Goal: Information Seeking & Learning: Learn about a topic

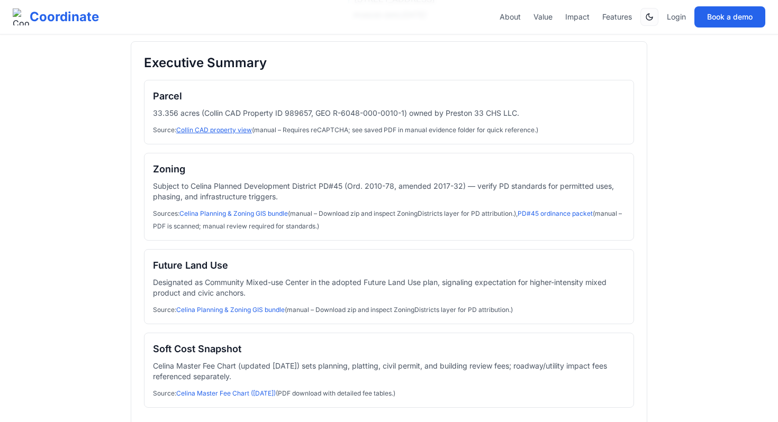
scroll to position [145, 0]
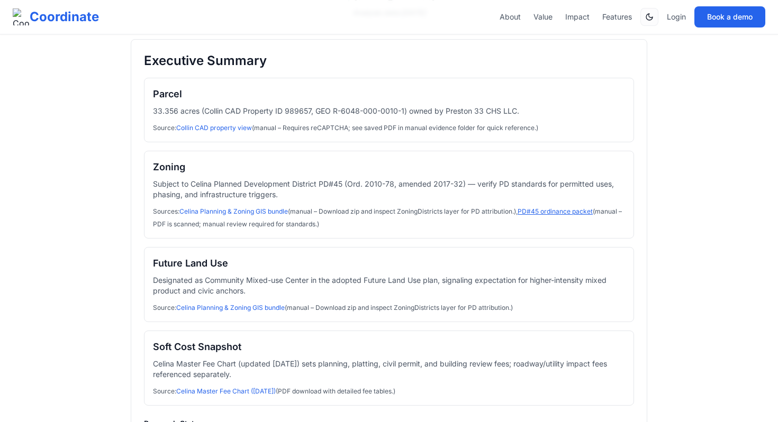
click at [542, 209] on link "PD#45 ordinance packet" at bounding box center [554, 211] width 75 height 8
click at [295, 110] on p "33.356 acres (Collin CAD Property ID 989657, GEO R-6048-000-0010-1) owned by Pr…" at bounding box center [389, 111] width 472 height 11
copy p "989657"
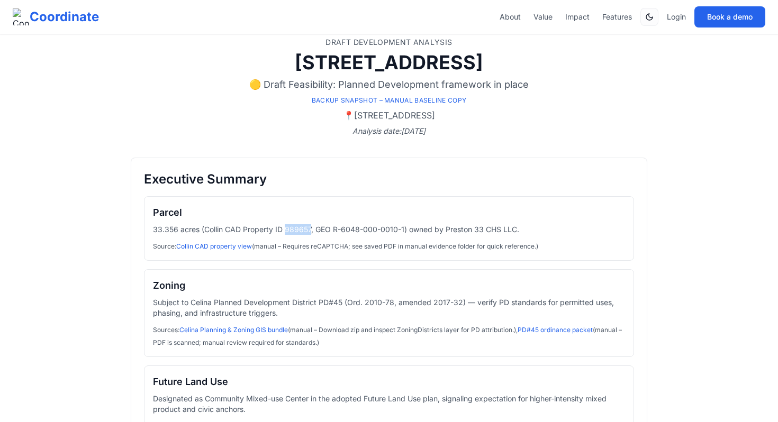
scroll to position [21, 0]
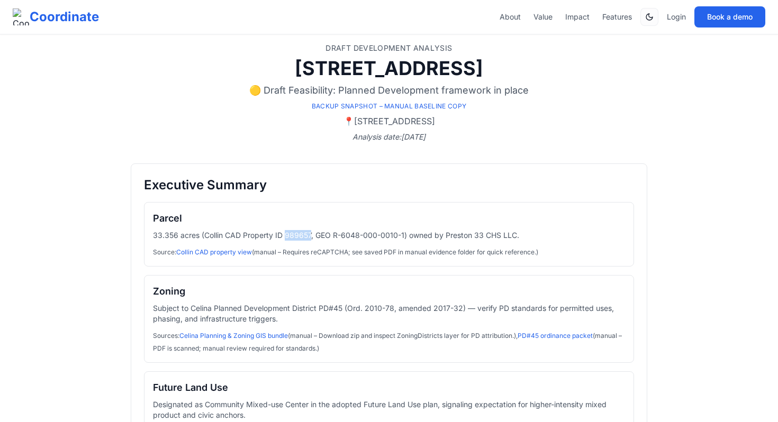
click at [298, 235] on p "33.356 acres (Collin CAD Property ID 989657, GEO R-6048-000-0010-1) owned by Pr…" at bounding box center [389, 235] width 472 height 11
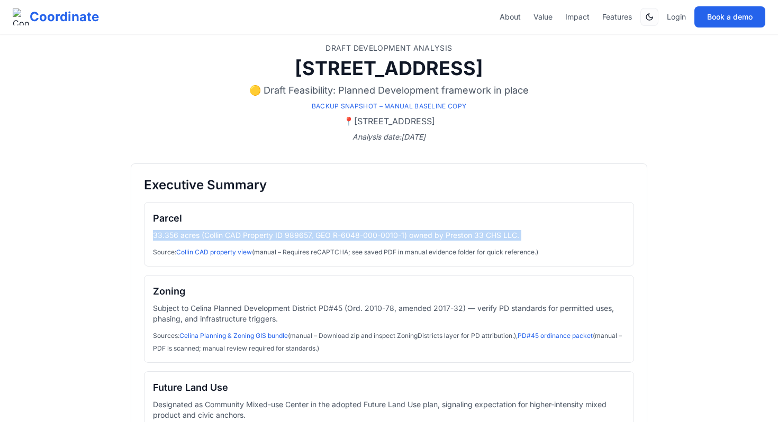
click at [298, 235] on p "33.356 acres (Collin CAD Property ID 989657, GEO R-6048-000-0010-1) owned by Pr…" at bounding box center [389, 235] width 472 height 11
copy p "33.356 acres (Collin CAD Property ID 989657, GEO R-6048-000-0010-1) owned by Pr…"
click at [298, 235] on p "33.356 acres (Collin CAD Property ID 989657, GEO R-6048-000-0010-1) owned by Pr…" at bounding box center [389, 235] width 472 height 11
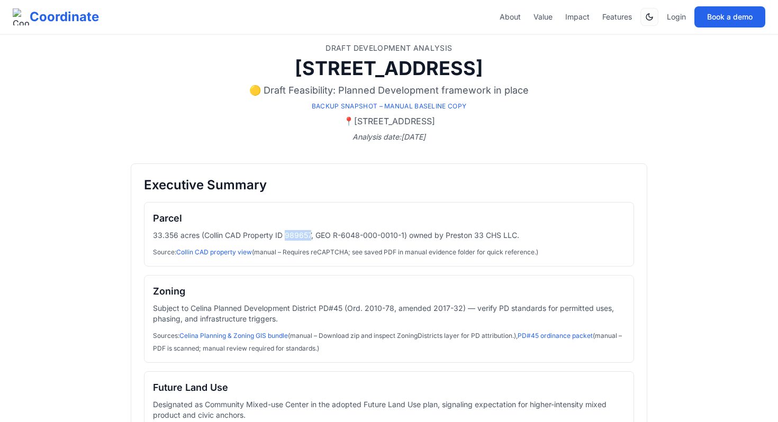
click at [298, 235] on p "33.356 acres (Collin CAD Property ID 989657, GEO R-6048-000-0010-1) owned by Pr…" at bounding box center [389, 235] width 472 height 11
click at [243, 249] on link "Collin CAD property view" at bounding box center [214, 252] width 76 height 8
drag, startPoint x: 161, startPoint y: 64, endPoint x: 500, endPoint y: 60, distance: 339.1
click at [500, 60] on h1 "[STREET_ADDRESS]" at bounding box center [389, 68] width 516 height 21
copy h1 "10351 County Road 134 Development"
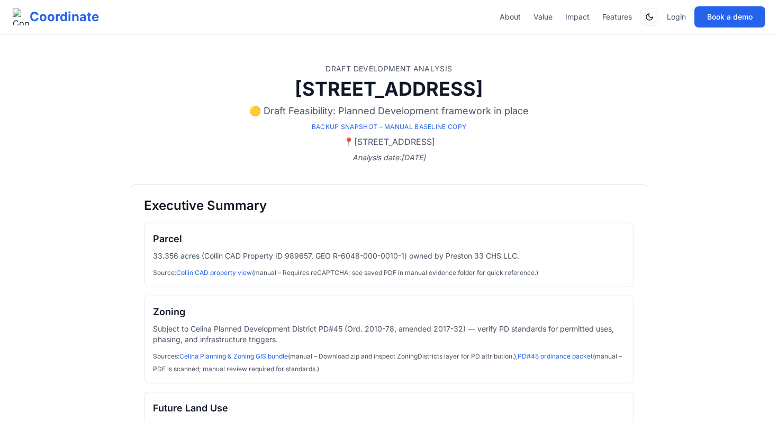
scroll to position [1154, 0]
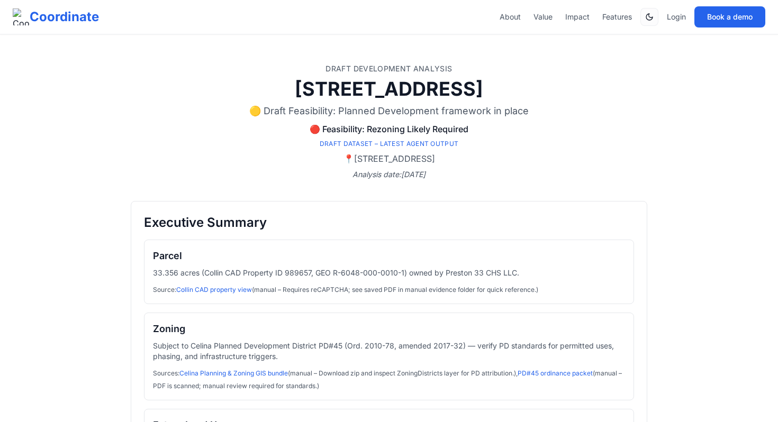
scroll to position [6, 0]
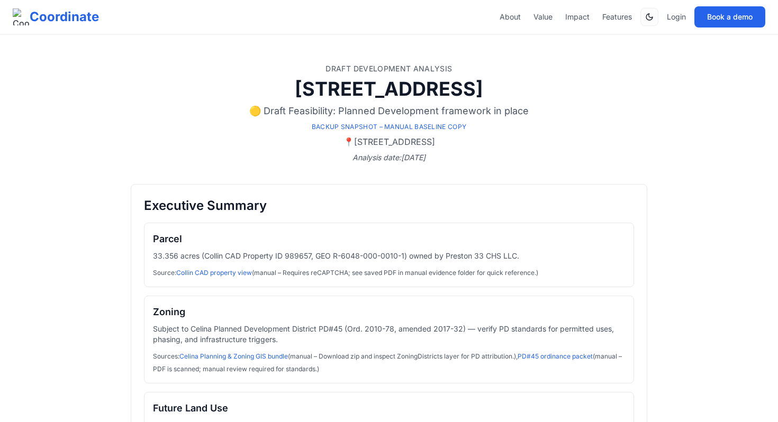
scroll to position [912, 0]
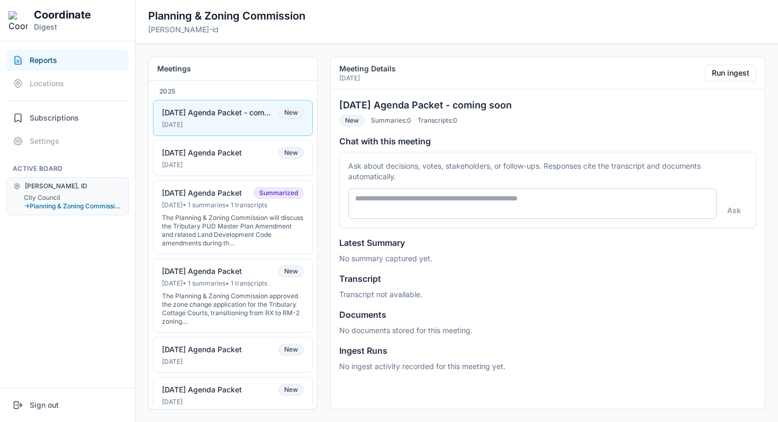
click at [120, 278] on nav "Reports Locations Subscriptions Settings Active Board Driggs, ID City Council →…" at bounding box center [67, 214] width 135 height 346
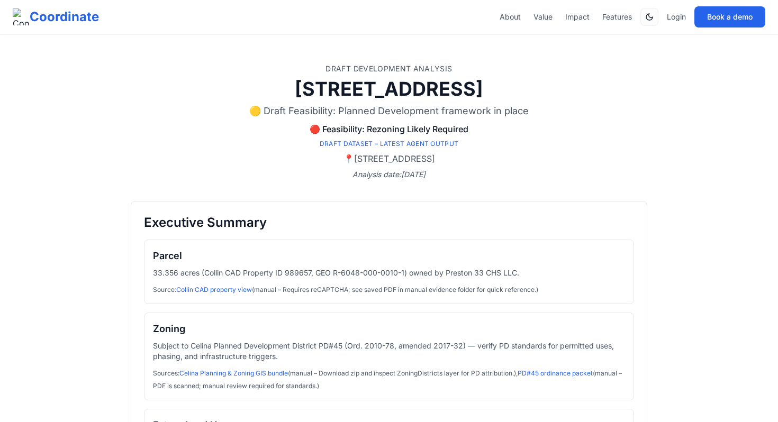
scroll to position [2083, 0]
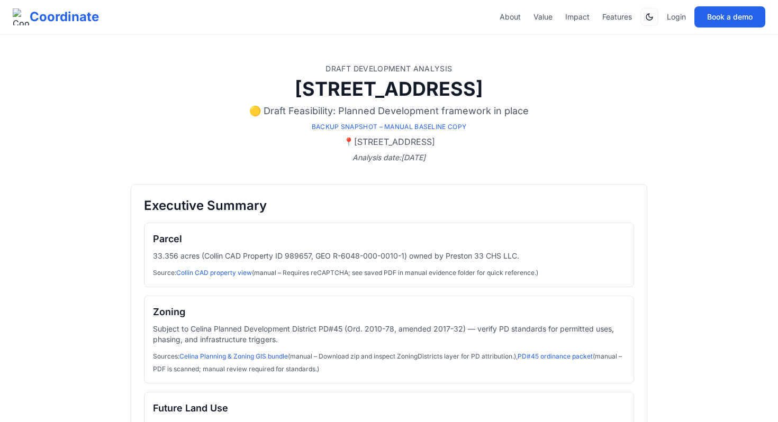
scroll to position [6, 0]
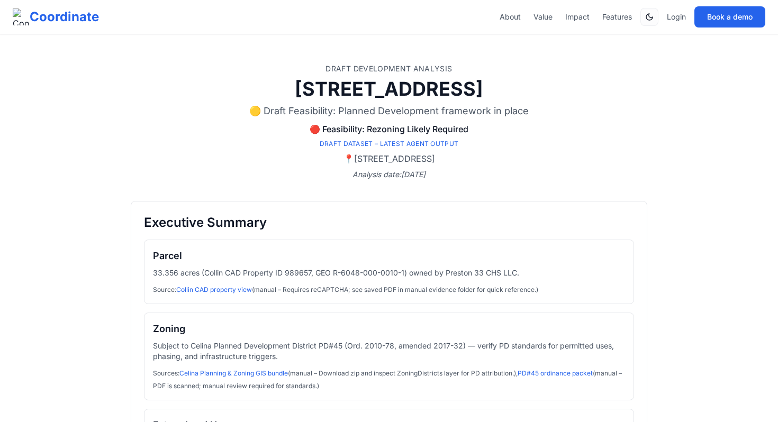
scroll to position [288, 0]
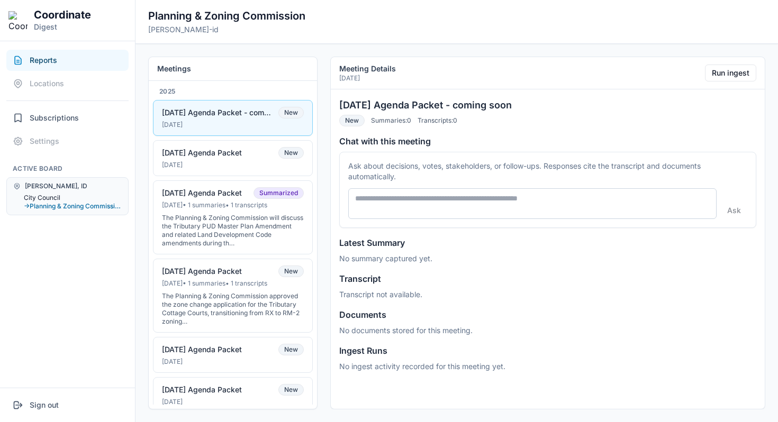
click at [53, 197] on button "City Council" at bounding box center [73, 198] width 98 height 8
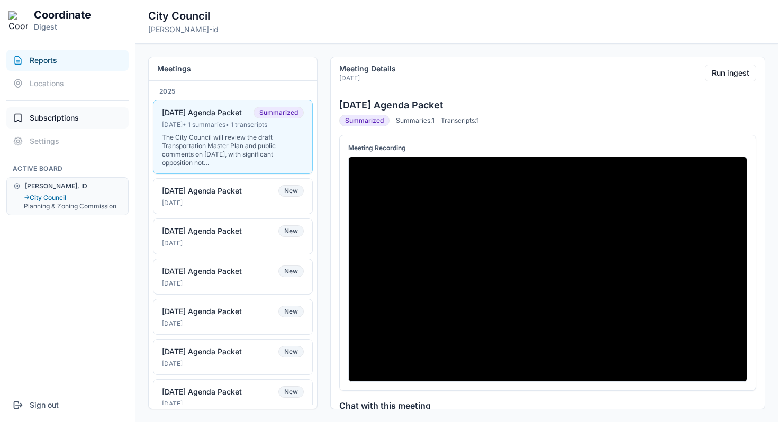
click at [54, 120] on span "Subscriptions" at bounding box center [54, 118] width 49 height 11
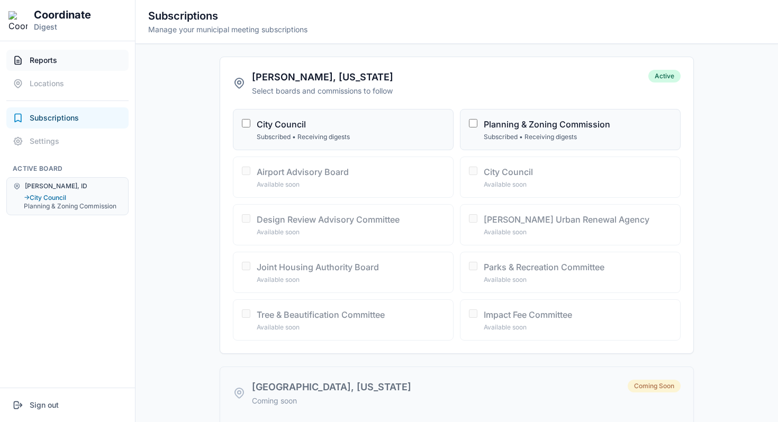
click at [94, 54] on button "Reports" at bounding box center [67, 60] width 122 height 21
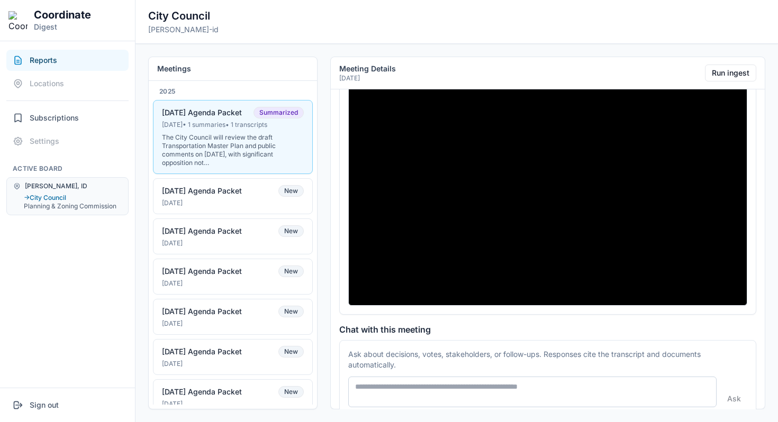
scroll to position [71, 0]
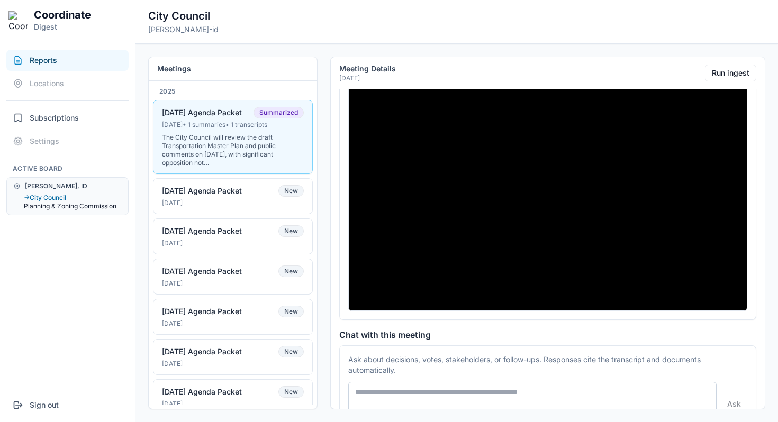
click at [60, 207] on button "Planning & Zoning Commission" at bounding box center [73, 206] width 98 height 8
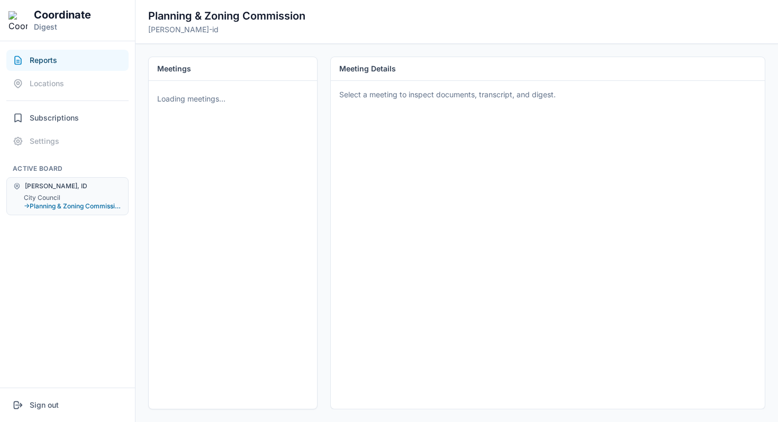
scroll to position [0, 0]
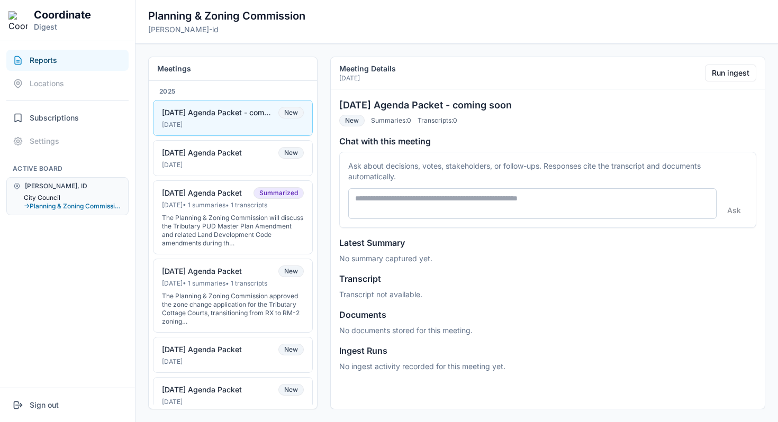
click at [58, 199] on button "City Council" at bounding box center [73, 198] width 98 height 8
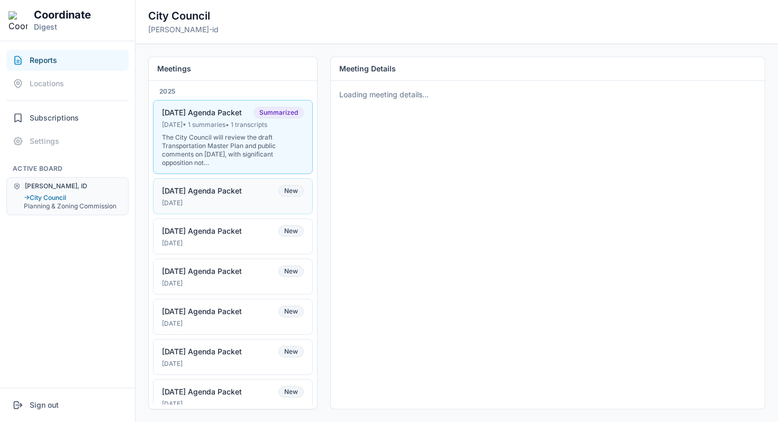
click at [203, 196] on div "09-02-25 Agenda Packet New" at bounding box center [233, 191] width 142 height 12
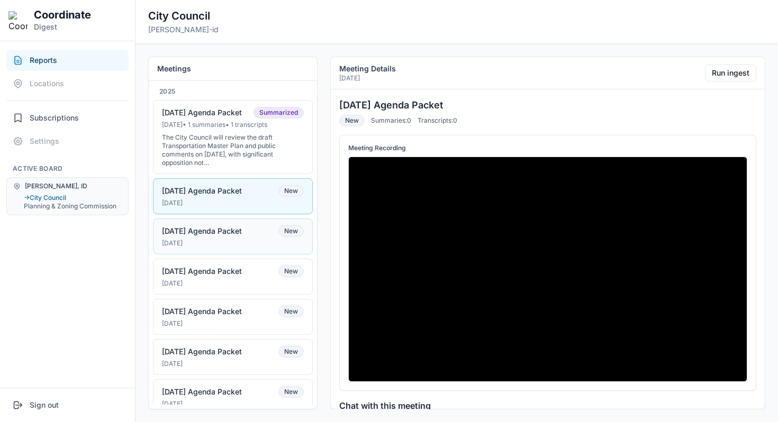
click at [214, 231] on div "08-19-25 Agenda Packet" at bounding box center [202, 231] width 80 height 10
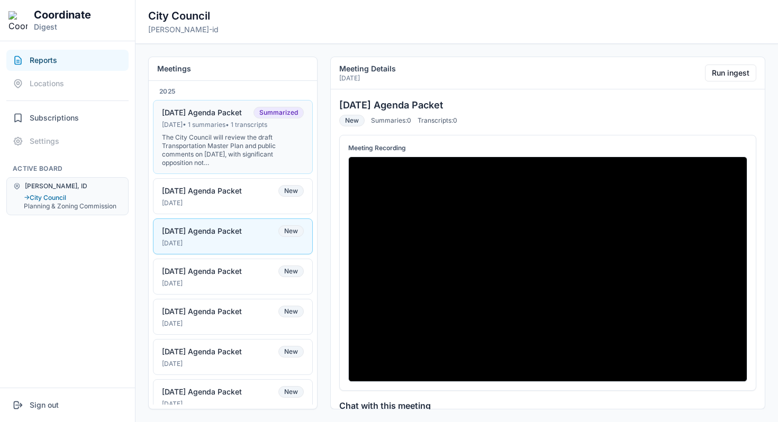
click at [230, 159] on div "The City Council will review the draft Transportation Master Plan and public co…" at bounding box center [233, 150] width 142 height 34
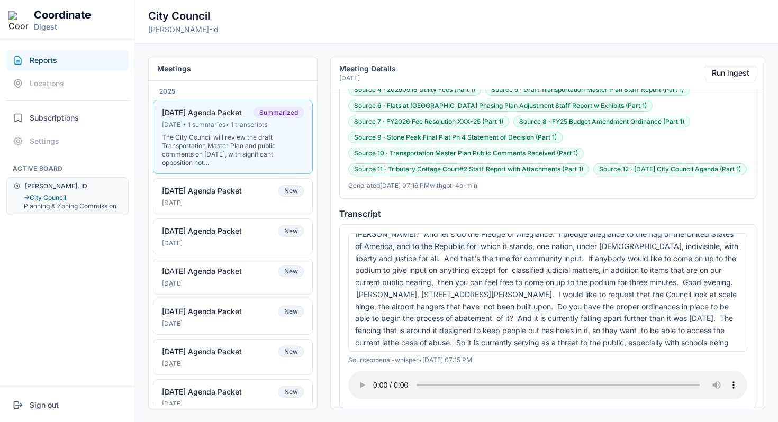
scroll to position [57, 0]
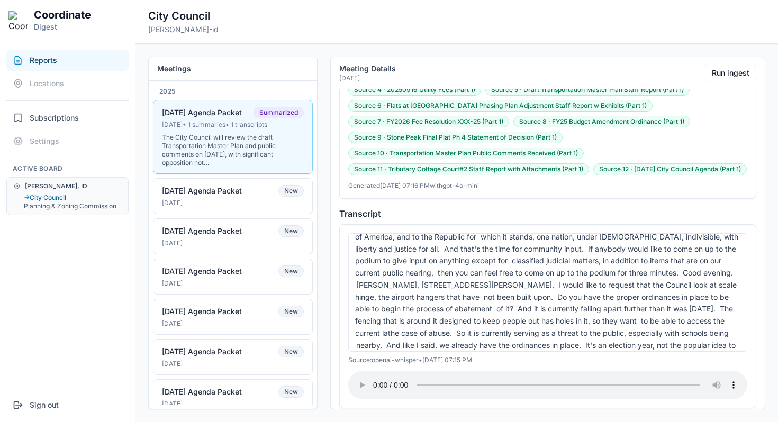
click at [446, 295] on div "Welcome everybody, today is Tuesday, September 16th, 2025, and we are getting s…" at bounding box center [547, 292] width 399 height 118
click at [448, 300] on span "I would like to request that the Council look at scale hinge, the airport hange…" at bounding box center [545, 290] width 381 height 21
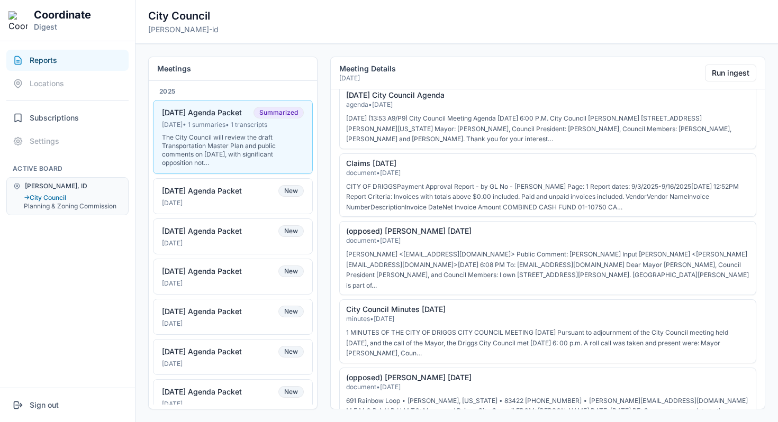
scroll to position [1389, 0]
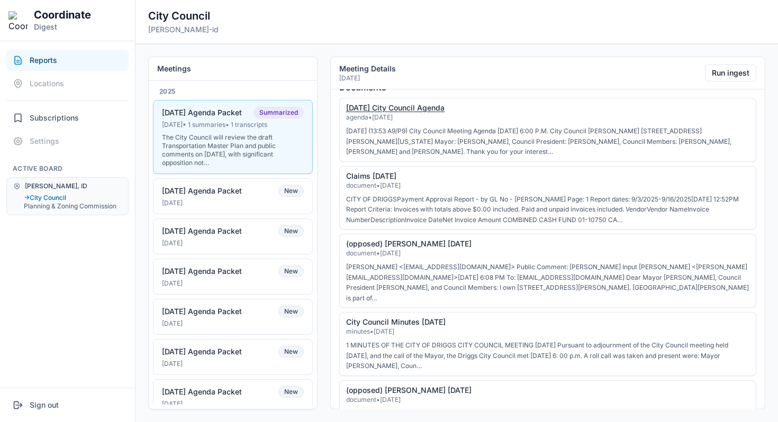
click at [430, 112] on link "9-16-2025 City Council Agenda" at bounding box center [395, 107] width 98 height 9
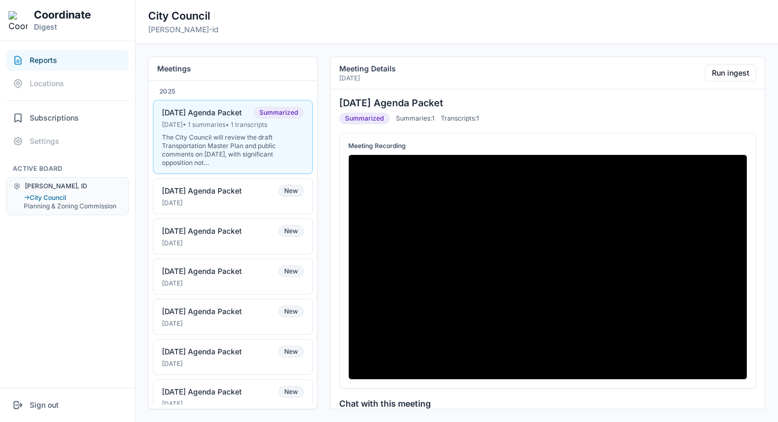
scroll to position [0, 0]
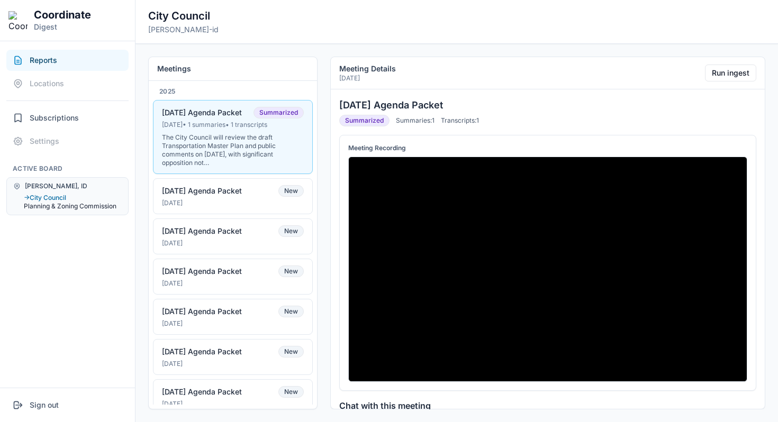
click at [56, 209] on button "Planning & Zoning Commission" at bounding box center [73, 206] width 98 height 8
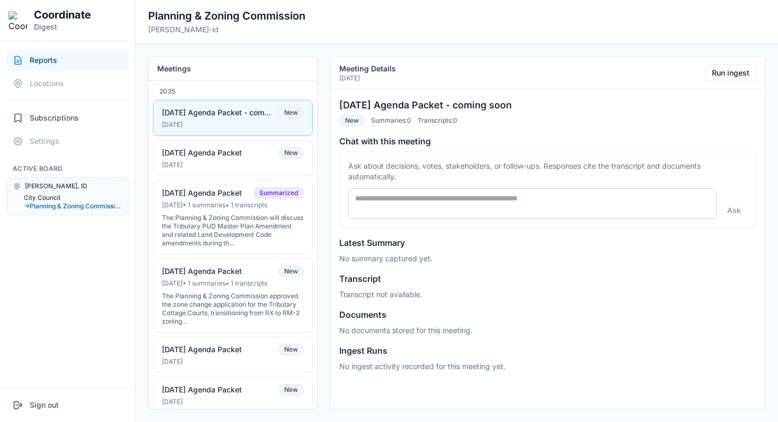
click at [56, 197] on button "City Council" at bounding box center [73, 198] width 98 height 8
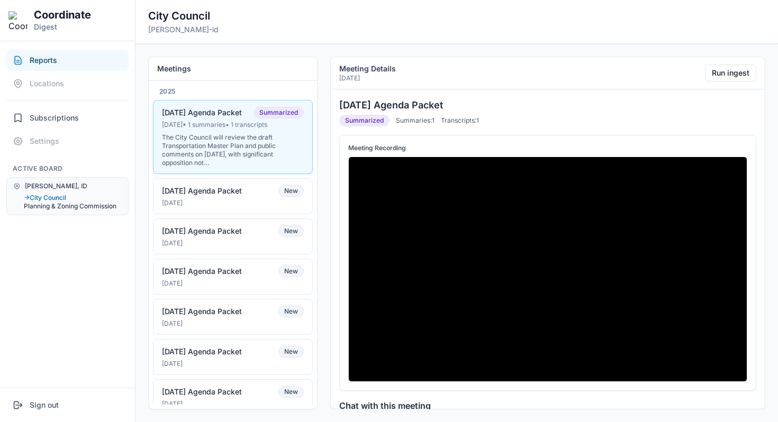
click at [94, 205] on button "Planning & Zoning Commission" at bounding box center [73, 206] width 98 height 8
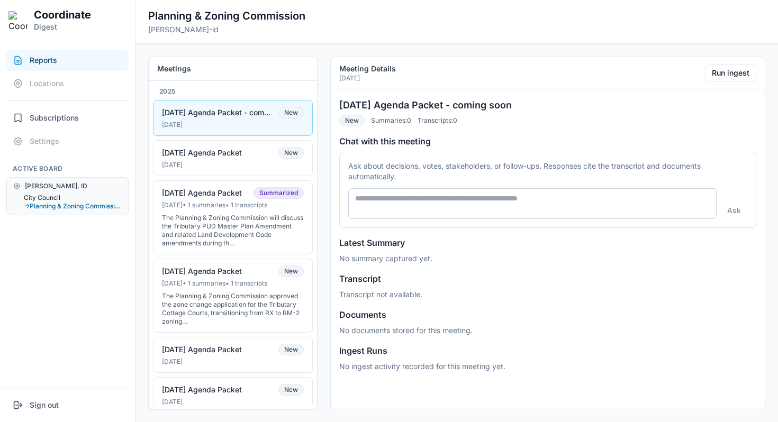
click at [46, 197] on button "City Council" at bounding box center [73, 198] width 98 height 8
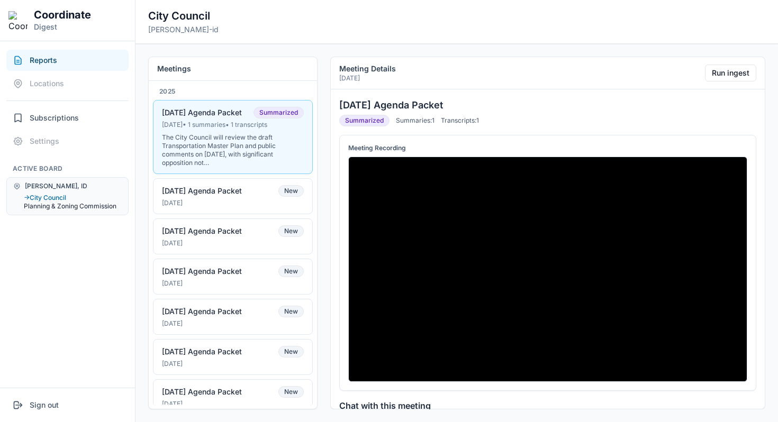
click at [58, 207] on button "Planning & Zoning Commission" at bounding box center [73, 206] width 98 height 8
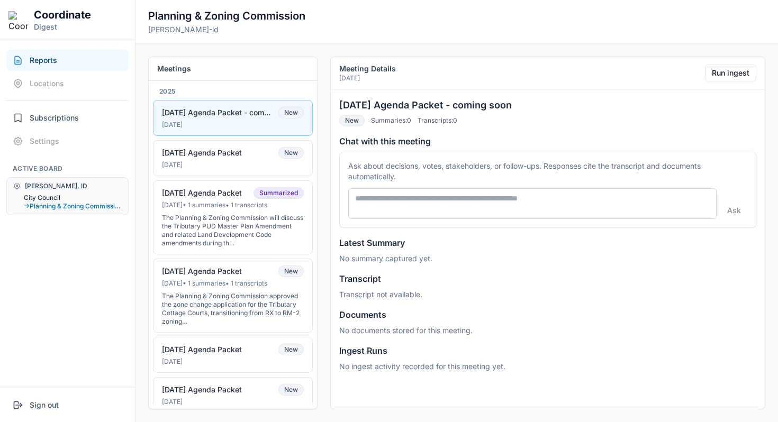
click at [57, 201] on button "City Council" at bounding box center [73, 198] width 98 height 8
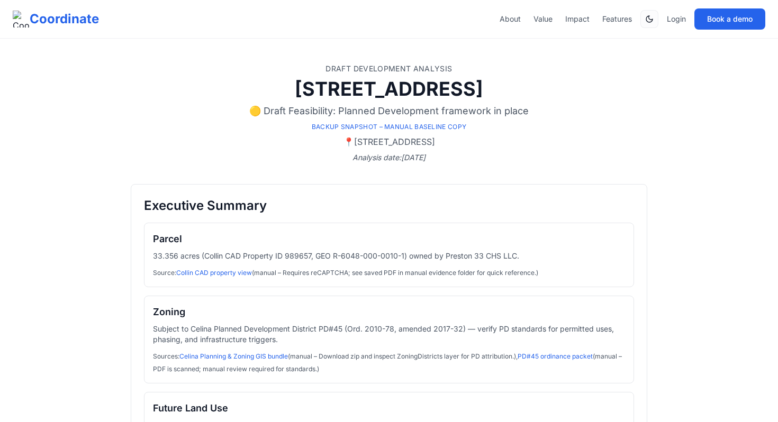
scroll to position [6, 0]
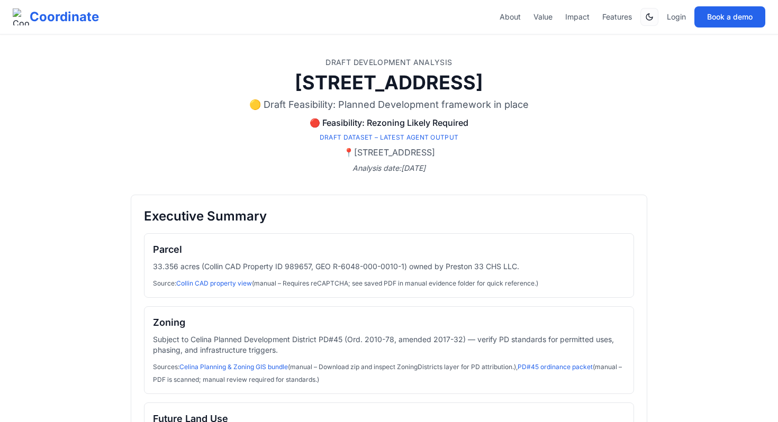
scroll to position [6, 0]
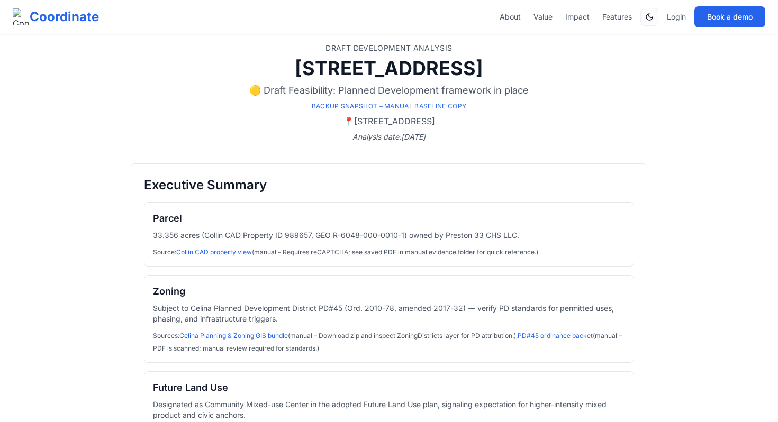
scroll to position [21, 0]
click at [292, 235] on p "33.356 acres (Collin CAD Property ID 989657, GEO R-6048-000-0010-1) owned by Pr…" at bounding box center [389, 235] width 472 height 11
copy p "989657"
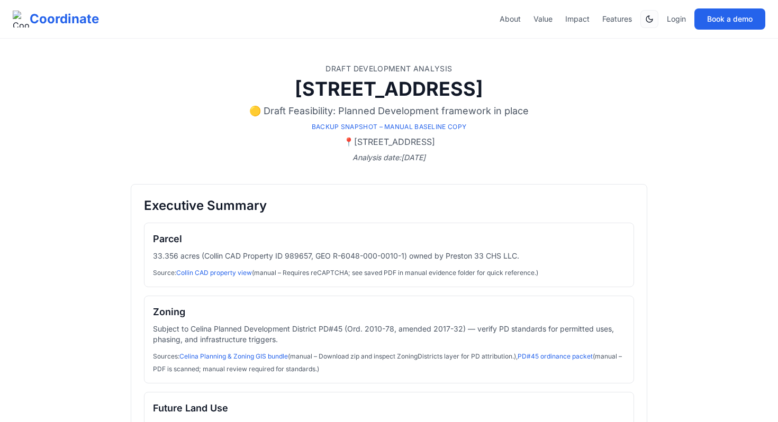
scroll to position [1154, 0]
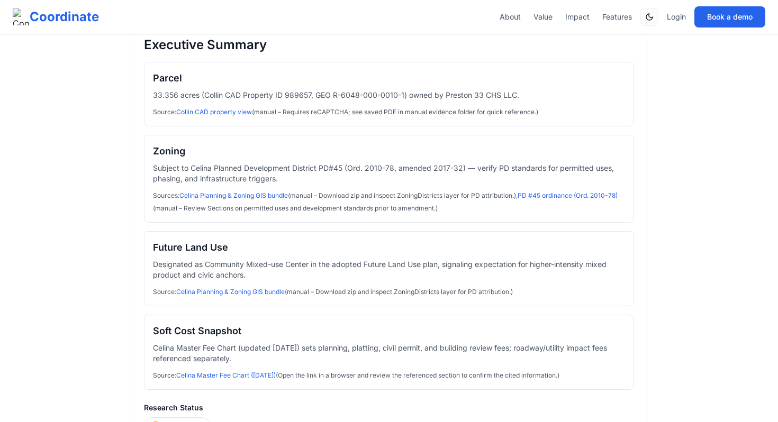
scroll to position [180, 0]
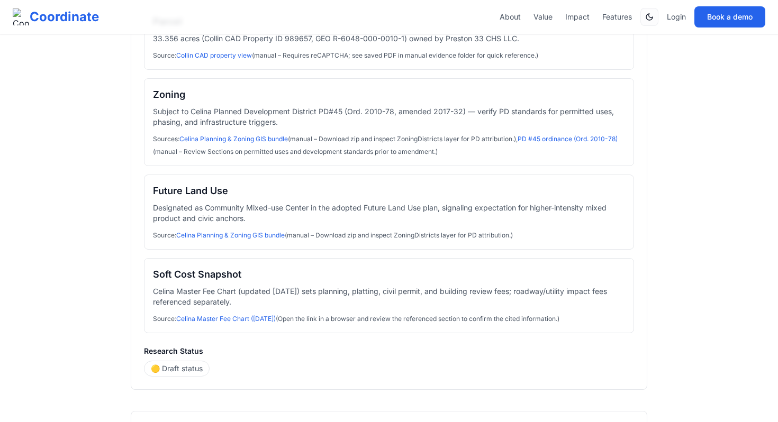
scroll to position [235, 0]
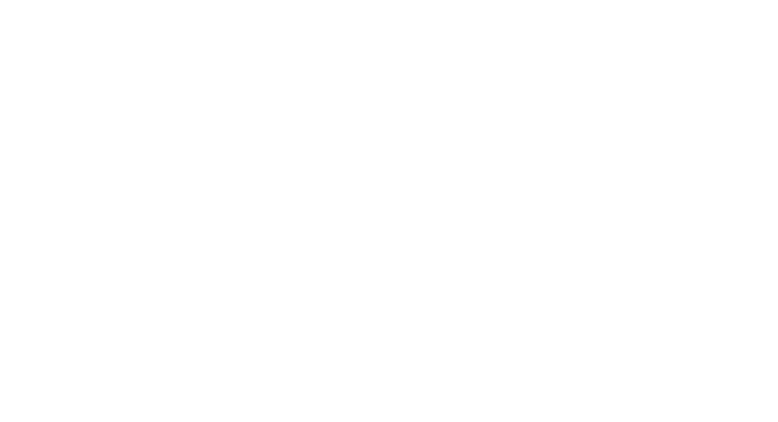
scroll to position [235, 0]
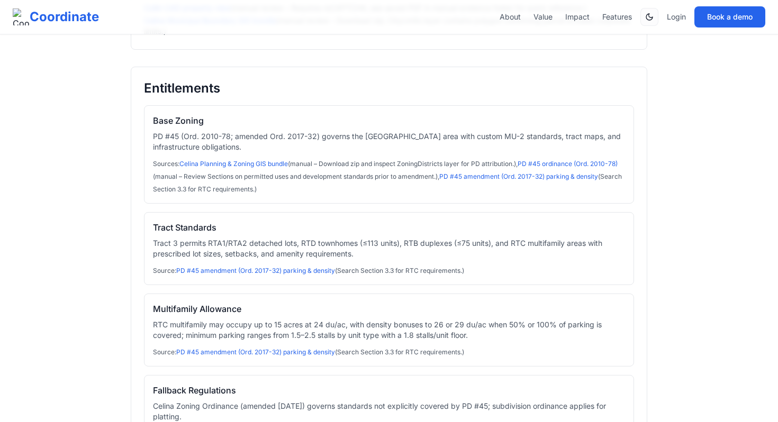
scroll to position [1045, 0]
click at [417, 145] on p "PD #45 (Ord. 2010-78; amended Ord. 2017-32) governs the [GEOGRAPHIC_DATA] area …" at bounding box center [389, 141] width 472 height 21
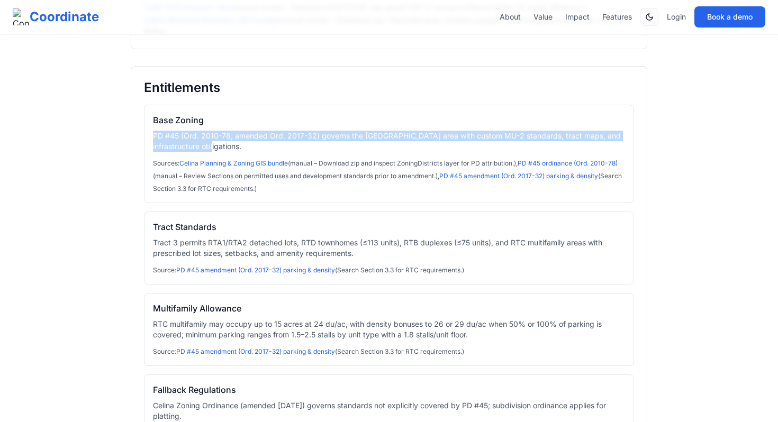
drag, startPoint x: 255, startPoint y: 151, endPoint x: 145, endPoint y: 137, distance: 111.5
click at [145, 137] on div "Base Zoning PD #45 (Ord. 2010-78; amended Ord. 2017-32) governs the [GEOGRAPHIC…" at bounding box center [389, 154] width 490 height 98
copy p "PD #45 (Ord. 2010-78; amended Ord. 2017-32) governs the [GEOGRAPHIC_DATA] area …"
click at [258, 152] on div "Base Zoning PD #45 (Ord. 2010-78; amended Ord. 2017-32) governs the Westgate ar…" at bounding box center [389, 154] width 490 height 98
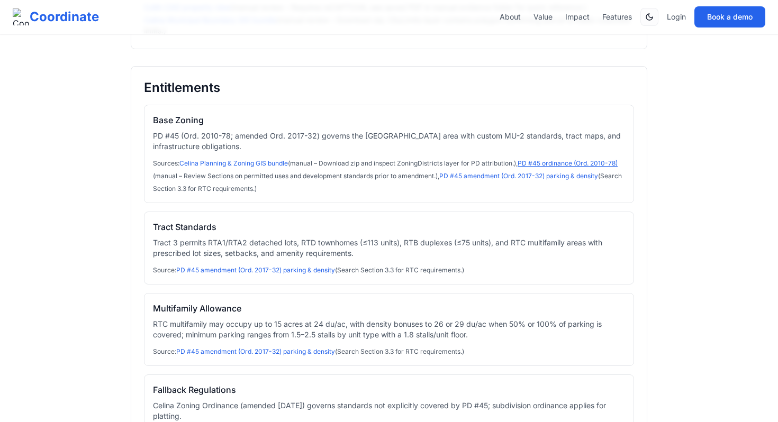
click at [537, 162] on link "PD #45 ordinance (Ord. 2010-78)" at bounding box center [567, 163] width 100 height 8
click at [533, 178] on link "PD #45 amendment (Ord. 2017-32) parking & density" at bounding box center [518, 176] width 159 height 8
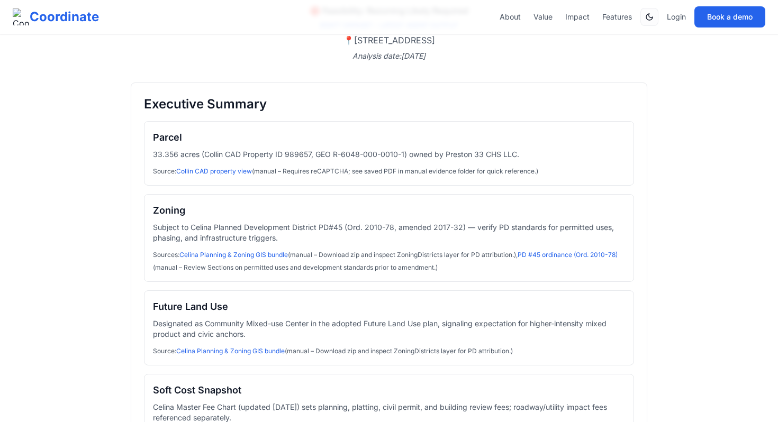
scroll to position [0, 0]
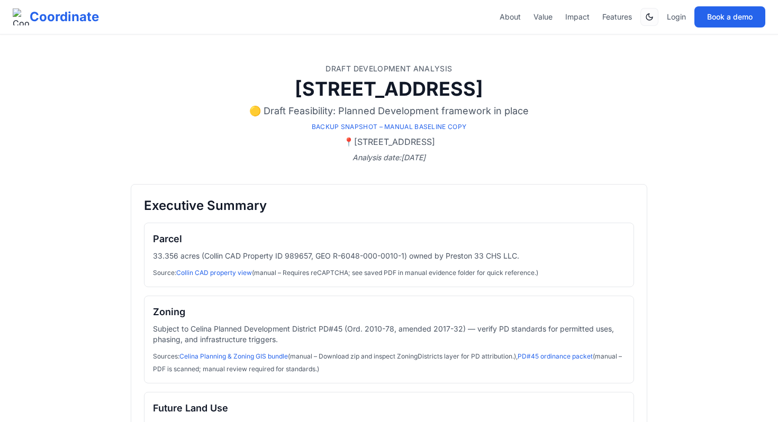
scroll to position [21, 0]
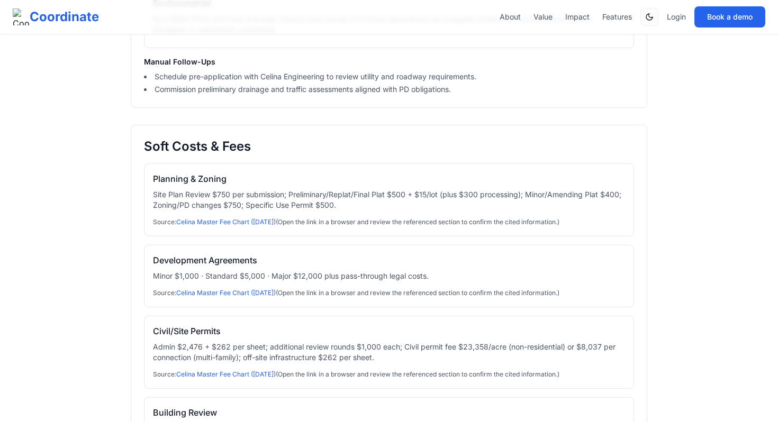
scroll to position [2380, 0]
click at [275, 290] on link "Celina Master Fee Chart ([DATE])" at bounding box center [225, 292] width 99 height 8
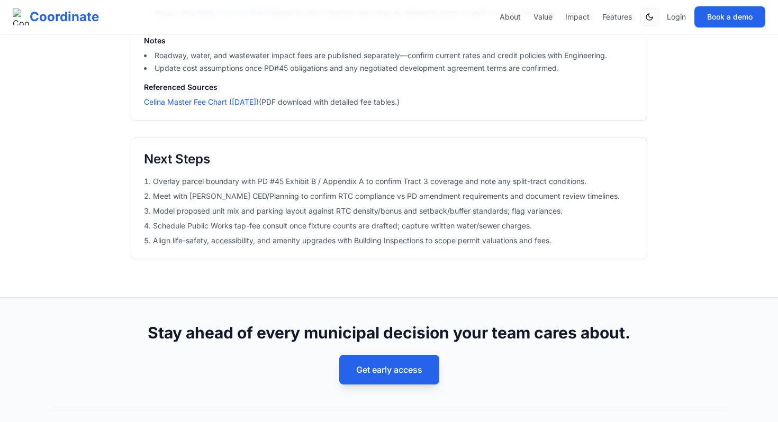
scroll to position [2896, 0]
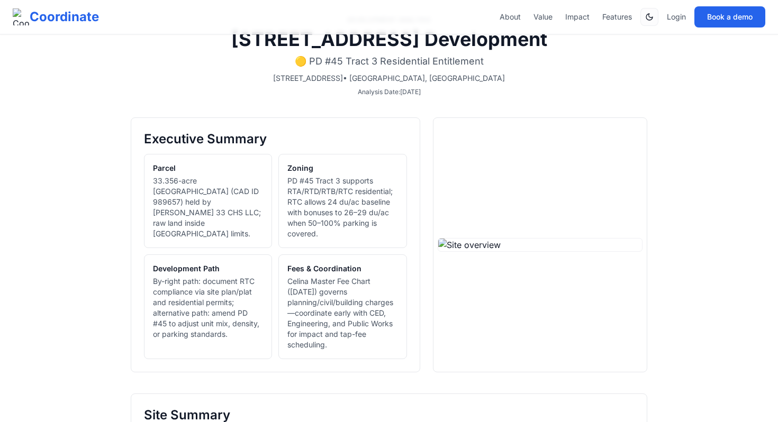
scroll to position [33, 0]
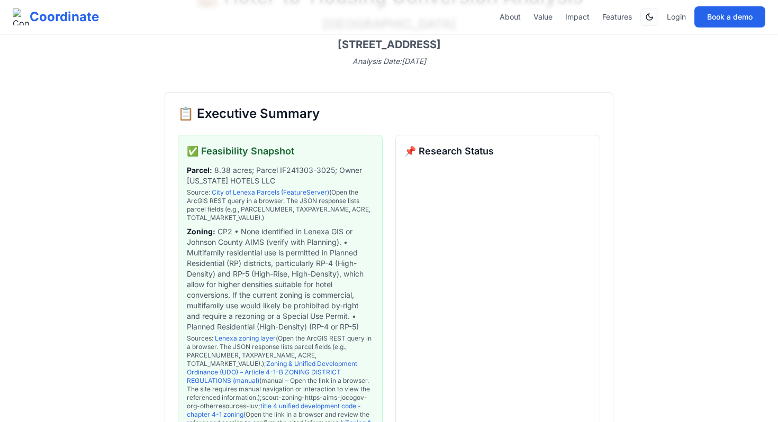
scroll to position [118, 0]
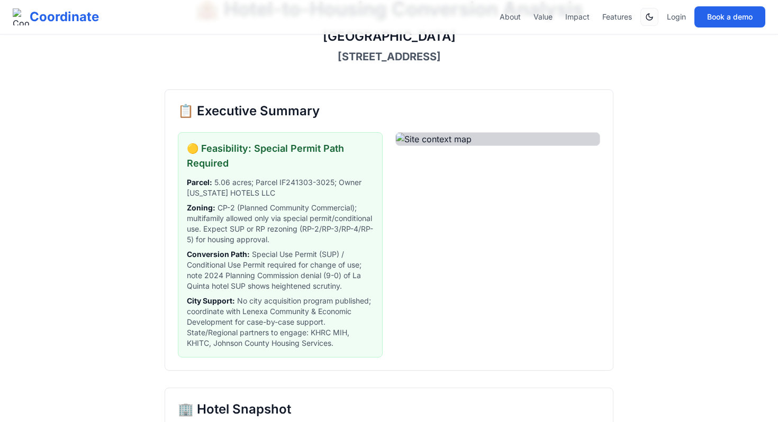
scroll to position [58, 0]
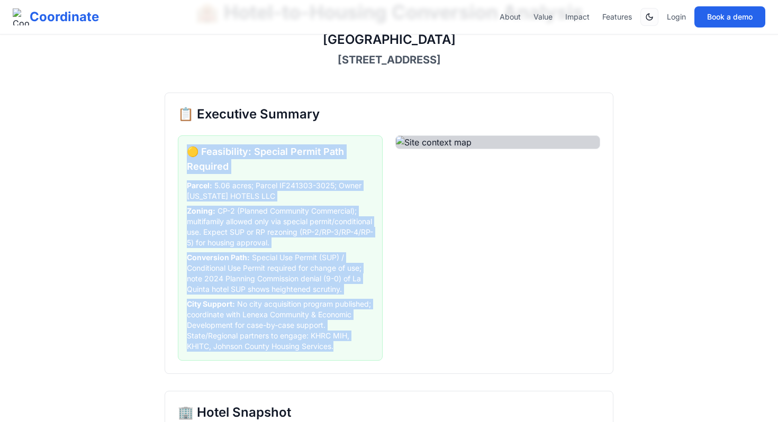
drag, startPoint x: 345, startPoint y: 349, endPoint x: 182, endPoint y: 151, distance: 255.9
click at [182, 151] on div "🟡 Feasibility: Special Permit Path Required Parcel : 5.06 acres; Parcel IF24130…" at bounding box center [280, 247] width 205 height 225
copy div "🟡 Feasibility: Special Permit Path Required Parcel : 5.06 acres; Parcel IF24130…"
click at [344, 174] on h3 "🟡 Feasibility: Special Permit Path Required" at bounding box center [280, 159] width 187 height 30
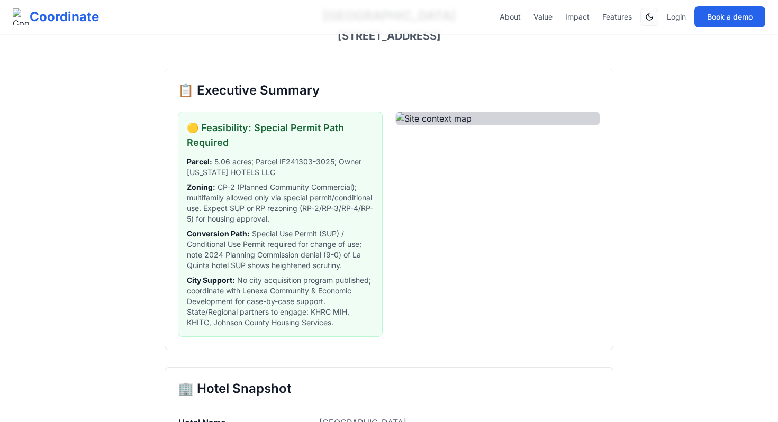
scroll to position [90, 0]
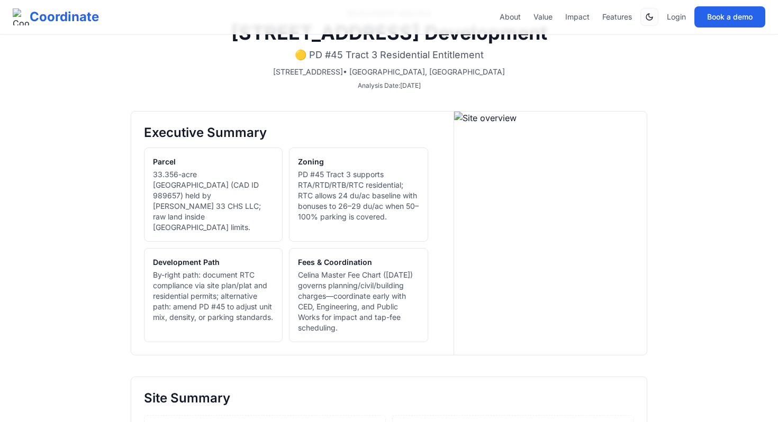
scroll to position [33, 0]
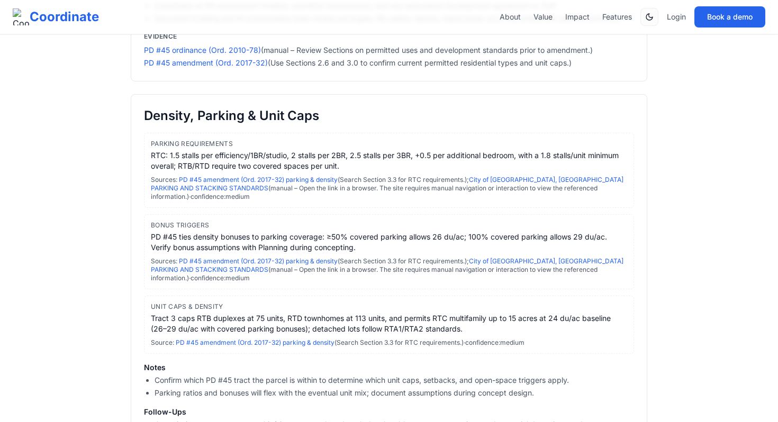
scroll to position [2022, 0]
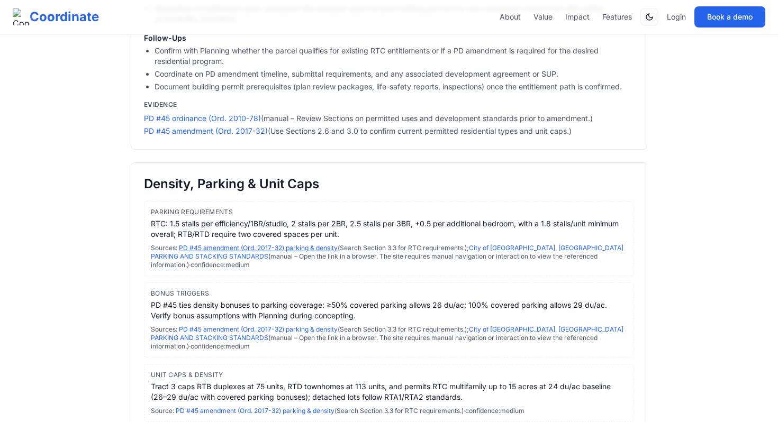
click at [290, 252] on link "PD #45 amendment (Ord. 2017-32) parking & density" at bounding box center [258, 248] width 159 height 8
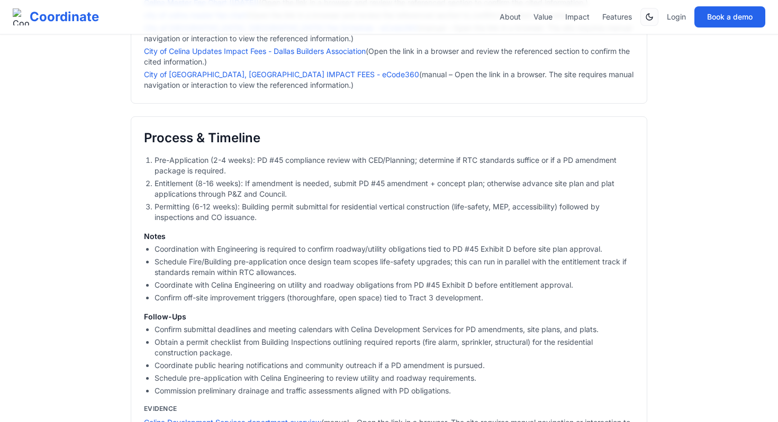
scroll to position [3147, 0]
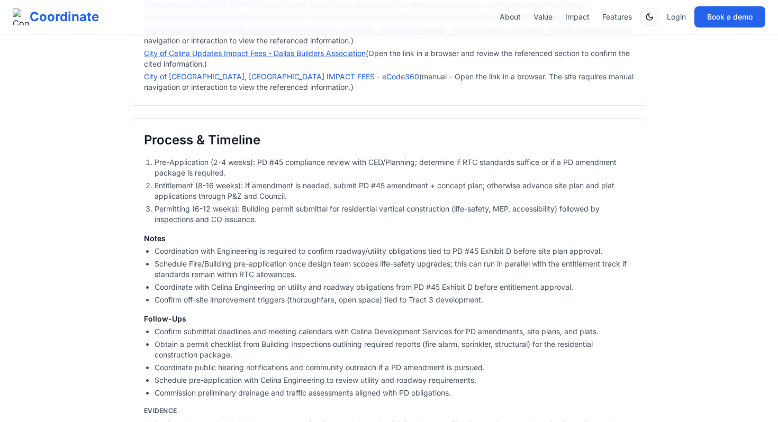
click at [274, 58] on link "City of Celina Updates Impact Fees - Dallas Builders Association" at bounding box center [255, 53] width 222 height 9
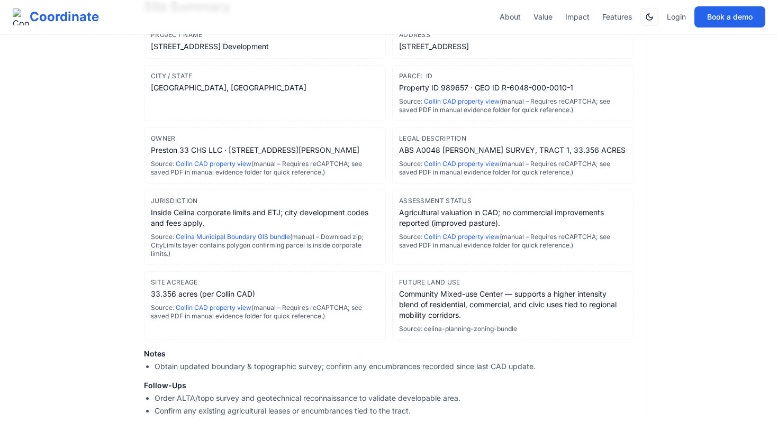
scroll to position [352, 0]
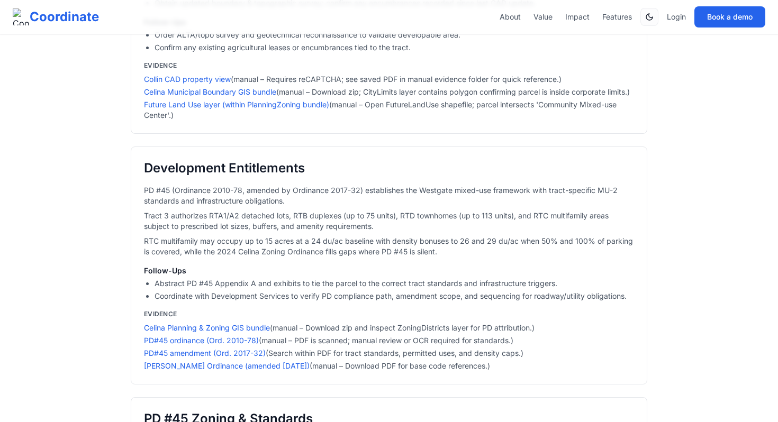
scroll to position [464, 0]
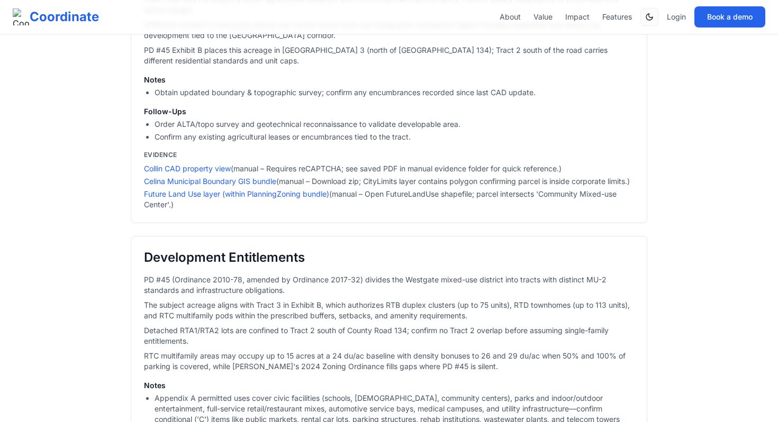
scroll to position [405, 0]
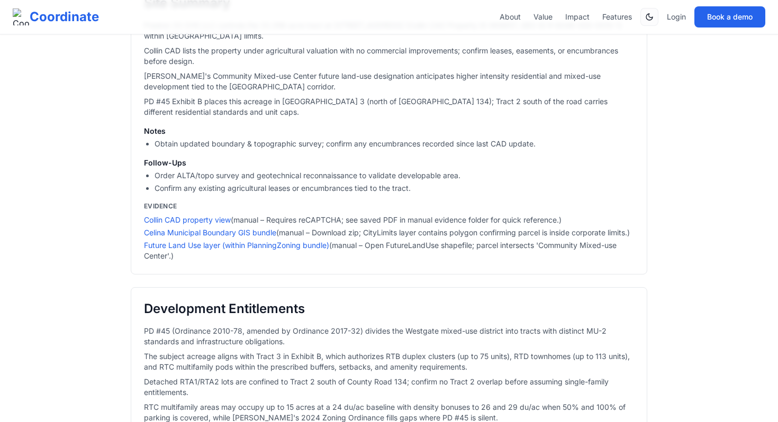
scroll to position [352, 0]
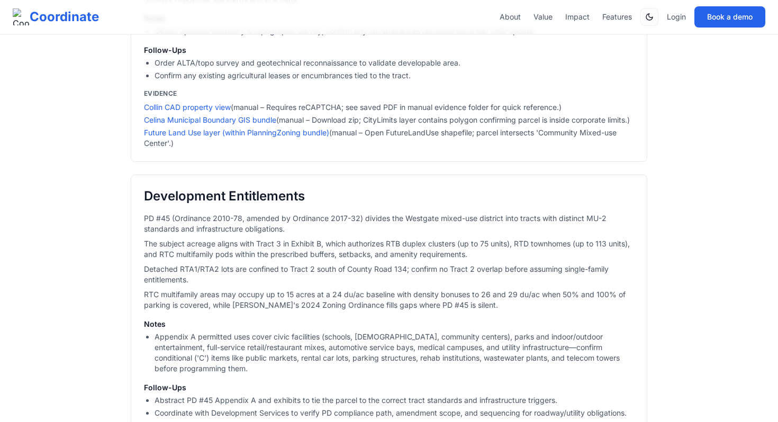
scroll to position [464, 0]
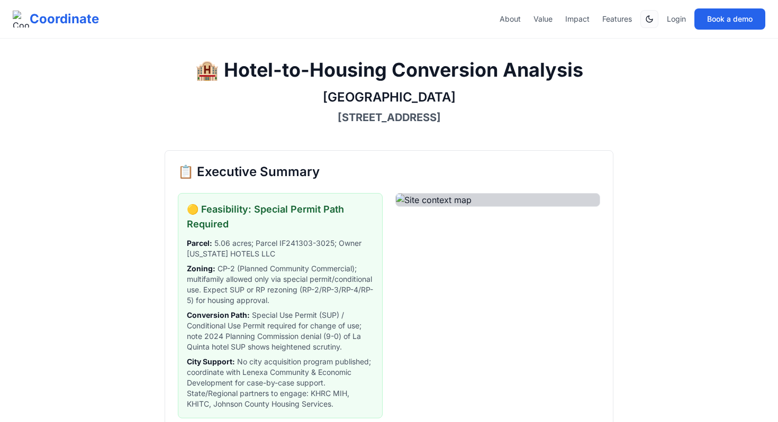
scroll to position [88, 0]
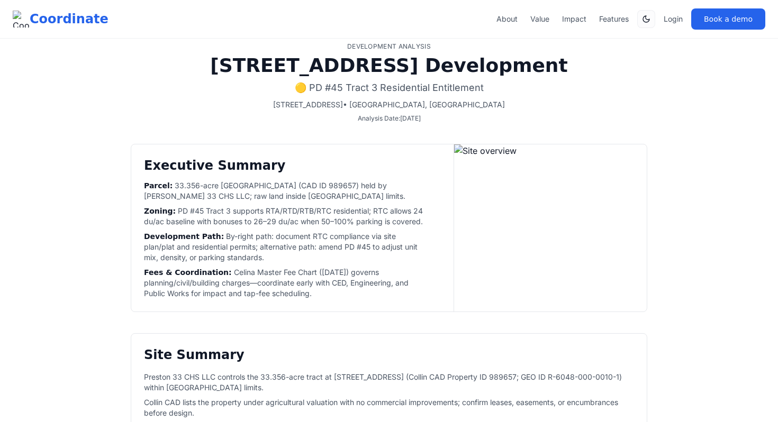
scroll to position [464, 0]
